Goal: Check status

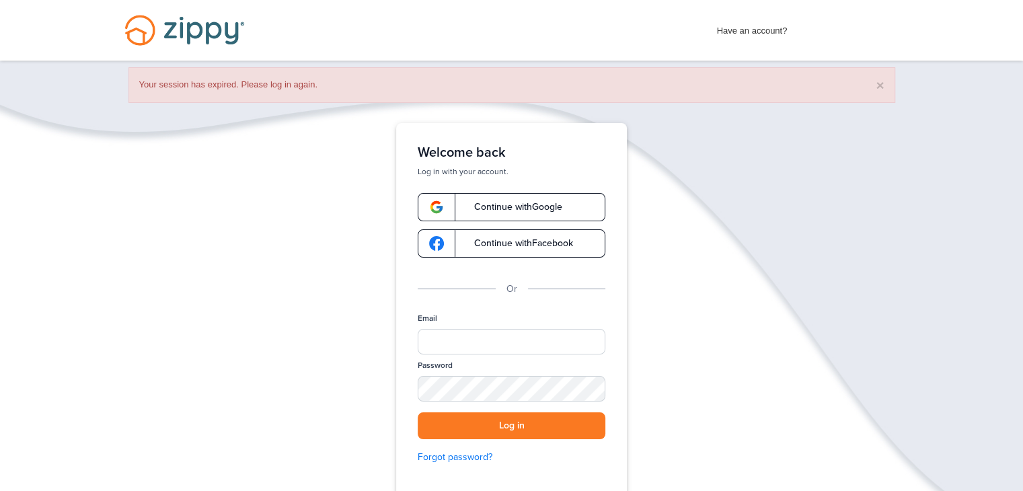
click at [519, 211] on span "Continue with Google" at bounding box center [512, 206] width 102 height 9
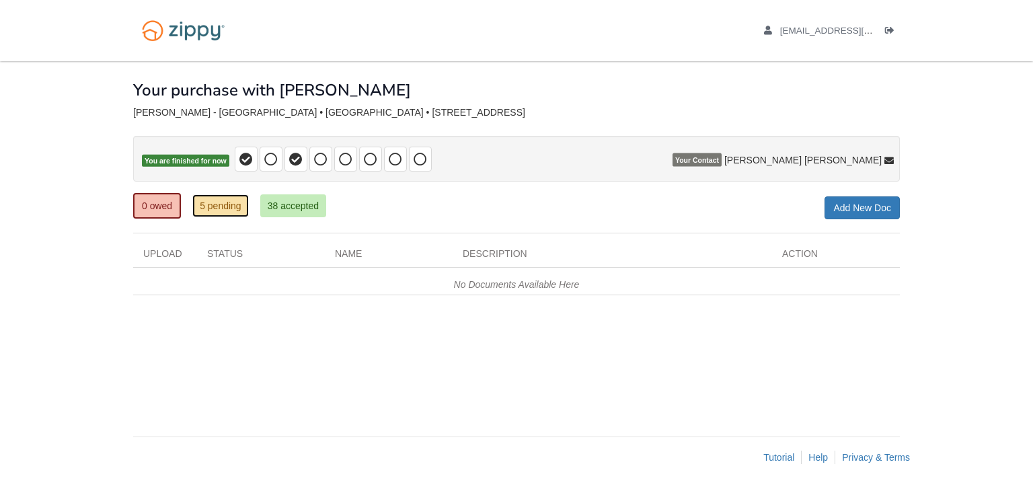
click at [239, 199] on link "5 pending" at bounding box center [220, 205] width 56 height 23
